Goal: Task Accomplishment & Management: Manage account settings

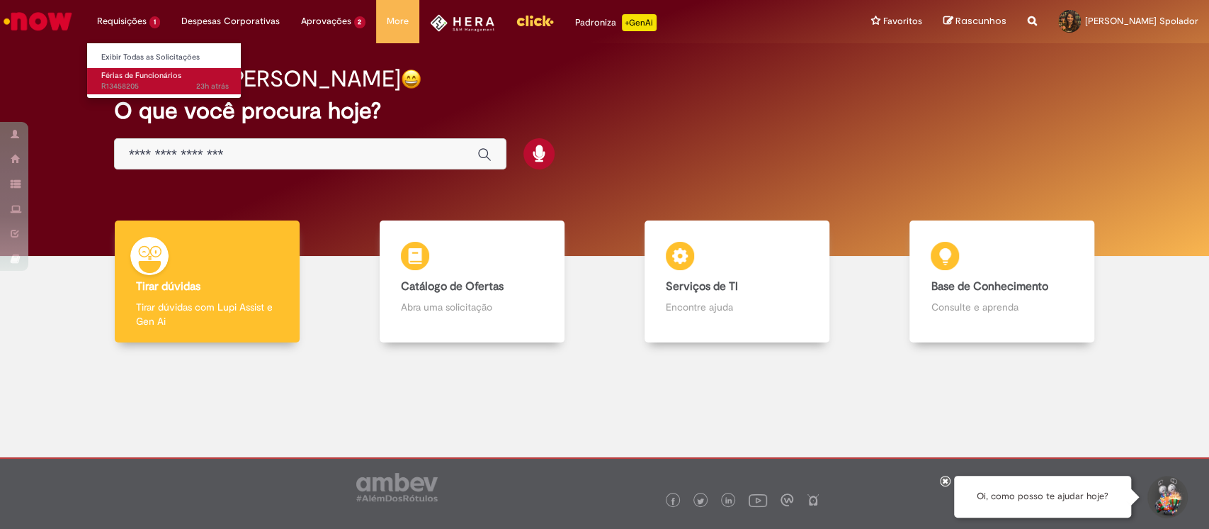
click at [134, 77] on span "Férias de Funcionários" at bounding box center [141, 75] width 80 height 11
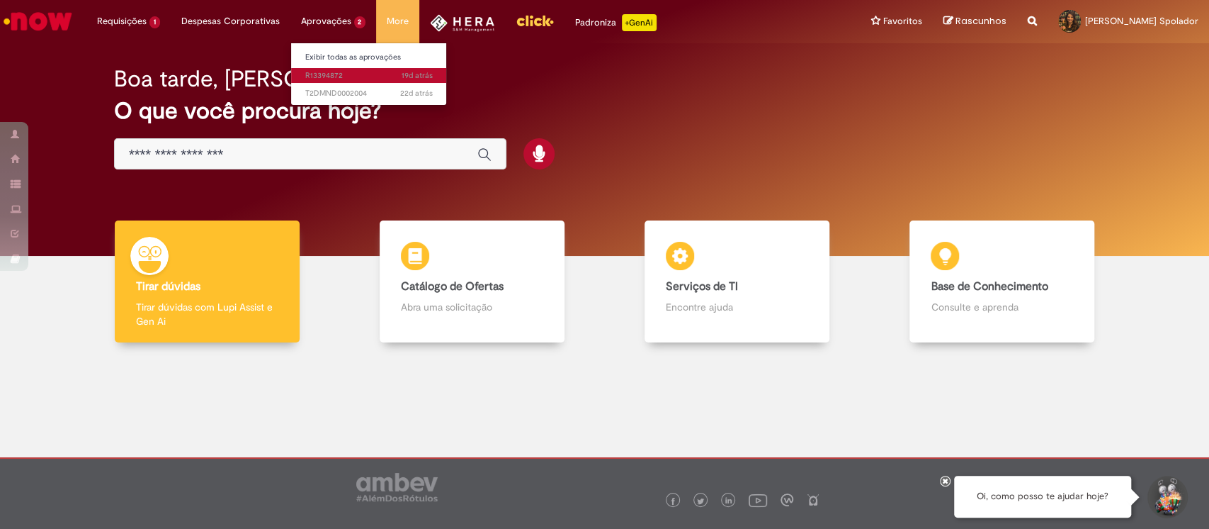
click at [356, 77] on span "19d atrás 19 dias atrás R13394872" at bounding box center [369, 75] width 128 height 11
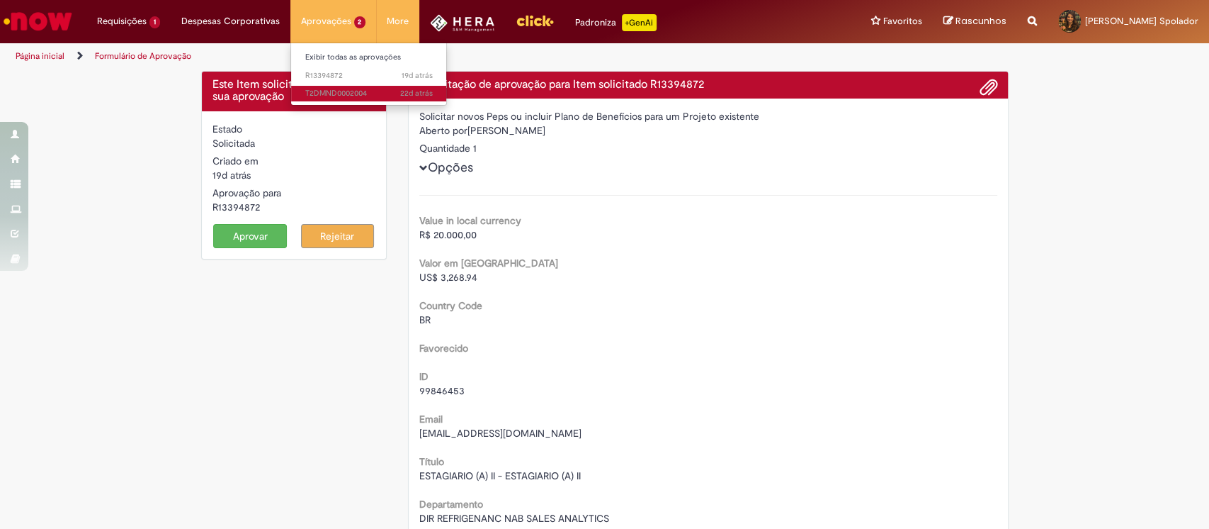
click at [342, 93] on span "22d atrás 22 dias atrás T2DMND0002004" at bounding box center [369, 93] width 128 height 11
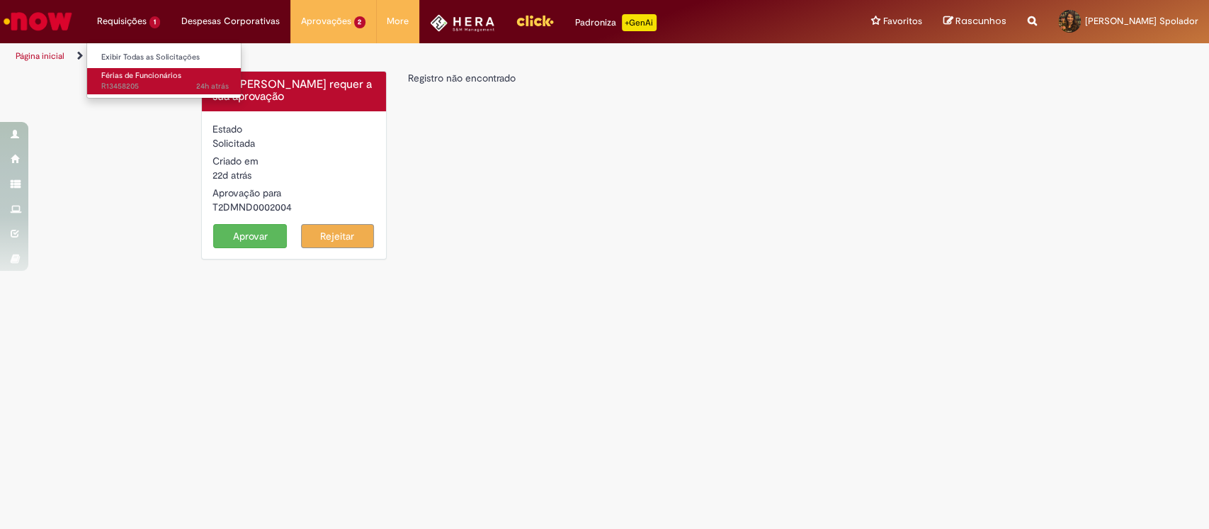
click at [133, 71] on span "Férias de Funcionários" at bounding box center [141, 75] width 80 height 11
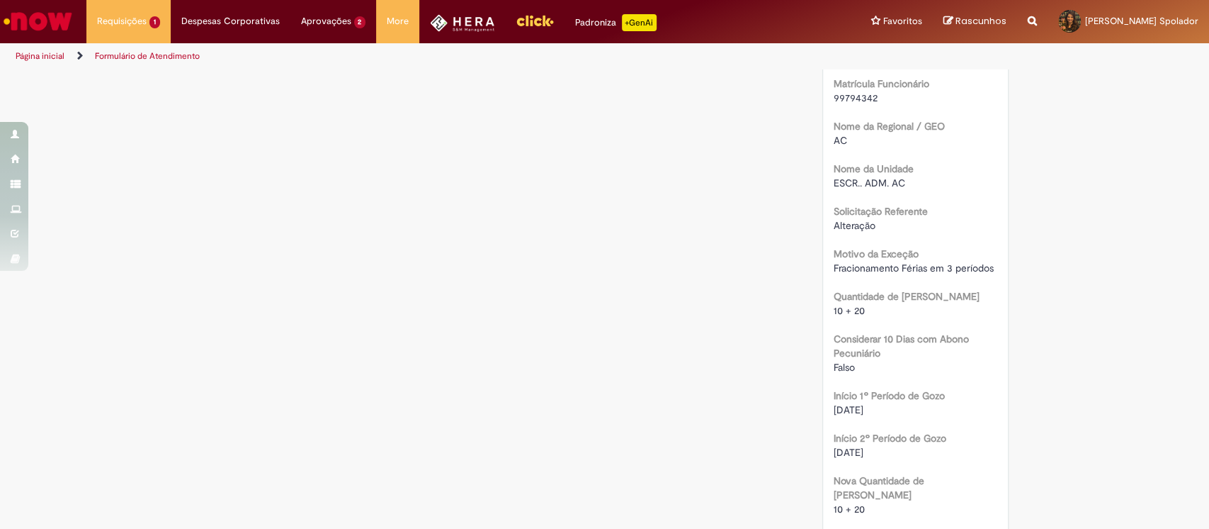
scroll to position [755, 0]
